Goal: Use online tool/utility: Use online tool/utility

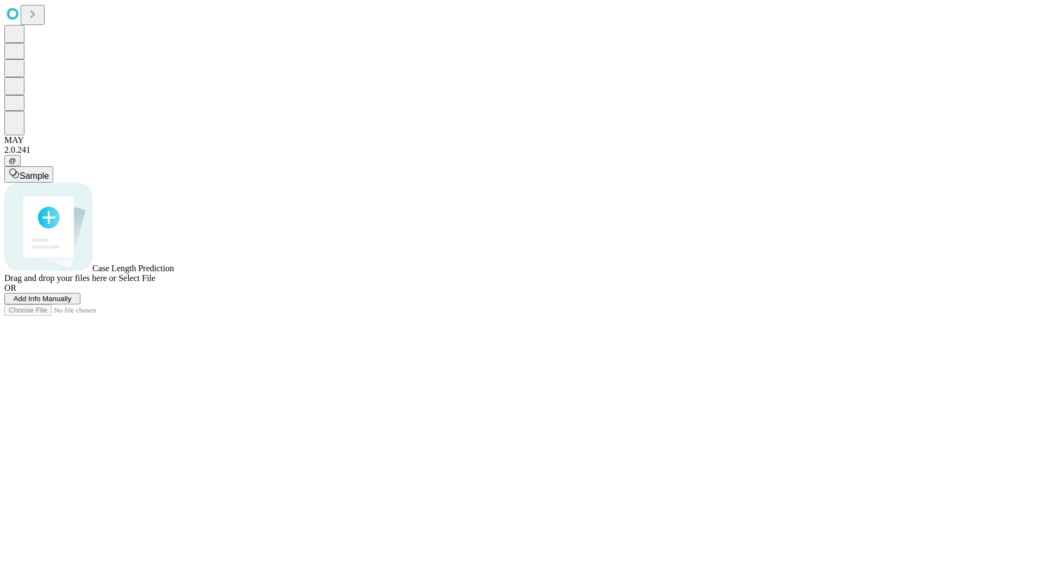
click at [72, 303] on span "Add Info Manually" at bounding box center [43, 298] width 58 height 8
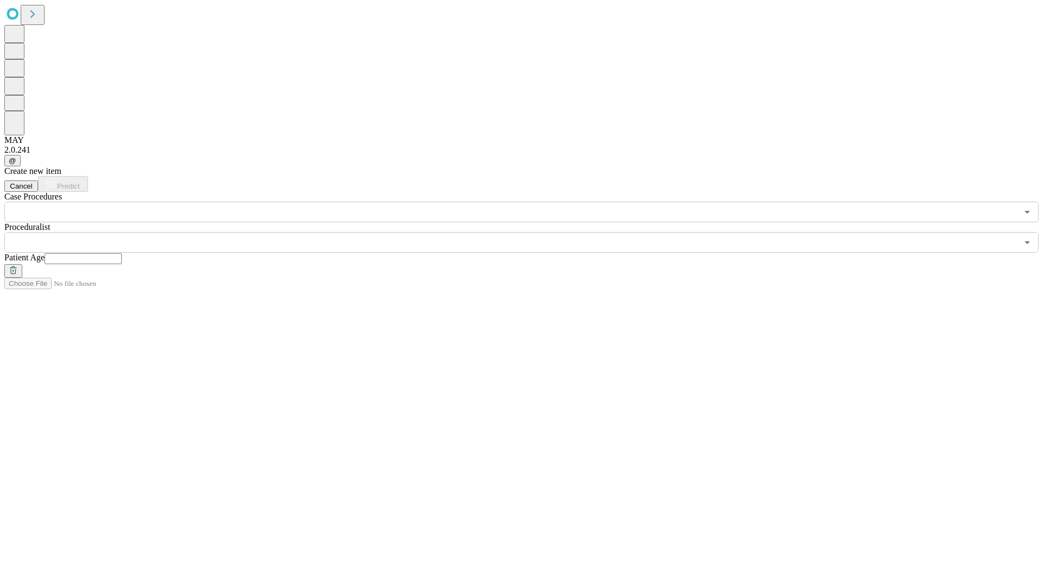
click at [122, 253] on input "text" at bounding box center [83, 258] width 77 height 11
type input "***"
click at [529, 232] on input "text" at bounding box center [510, 242] width 1013 height 21
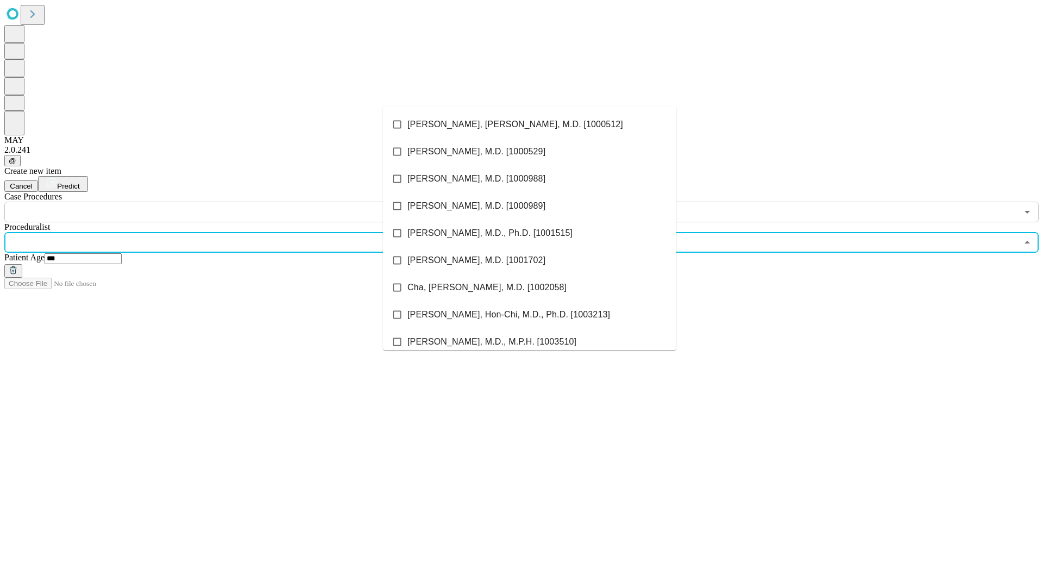
click at [530, 124] on li "[PERSON_NAME], [PERSON_NAME], M.D. [1000512]" at bounding box center [529, 124] width 293 height 27
click at [228, 202] on input "text" at bounding box center [510, 212] width 1013 height 21
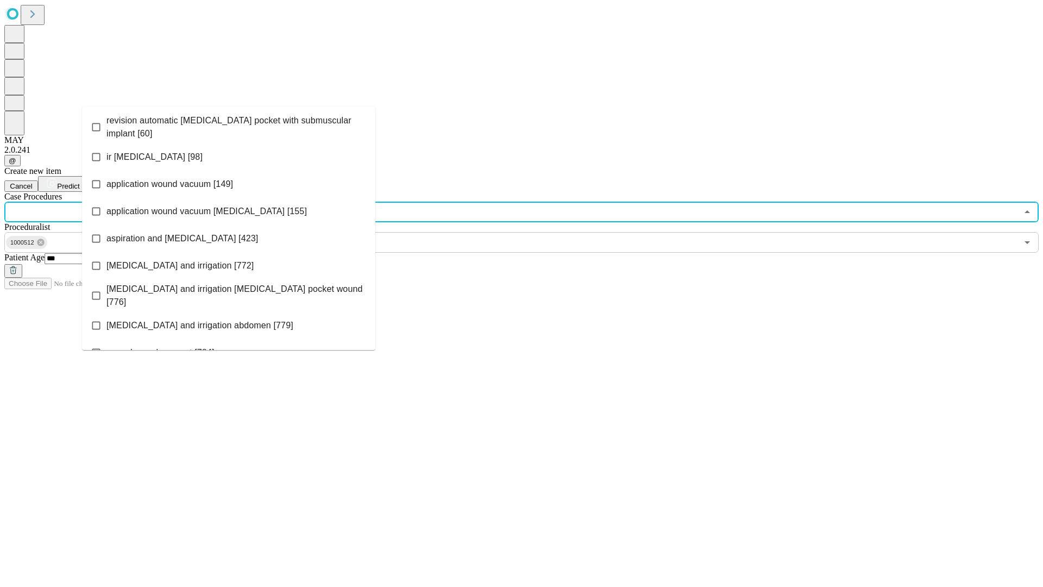
click at [229, 124] on span "revision automatic [MEDICAL_DATA] pocket with submuscular implant [60]" at bounding box center [236, 127] width 260 height 26
click at [79, 182] on span "Predict" at bounding box center [68, 186] width 22 height 8
